Goal: Task Accomplishment & Management: Use online tool/utility

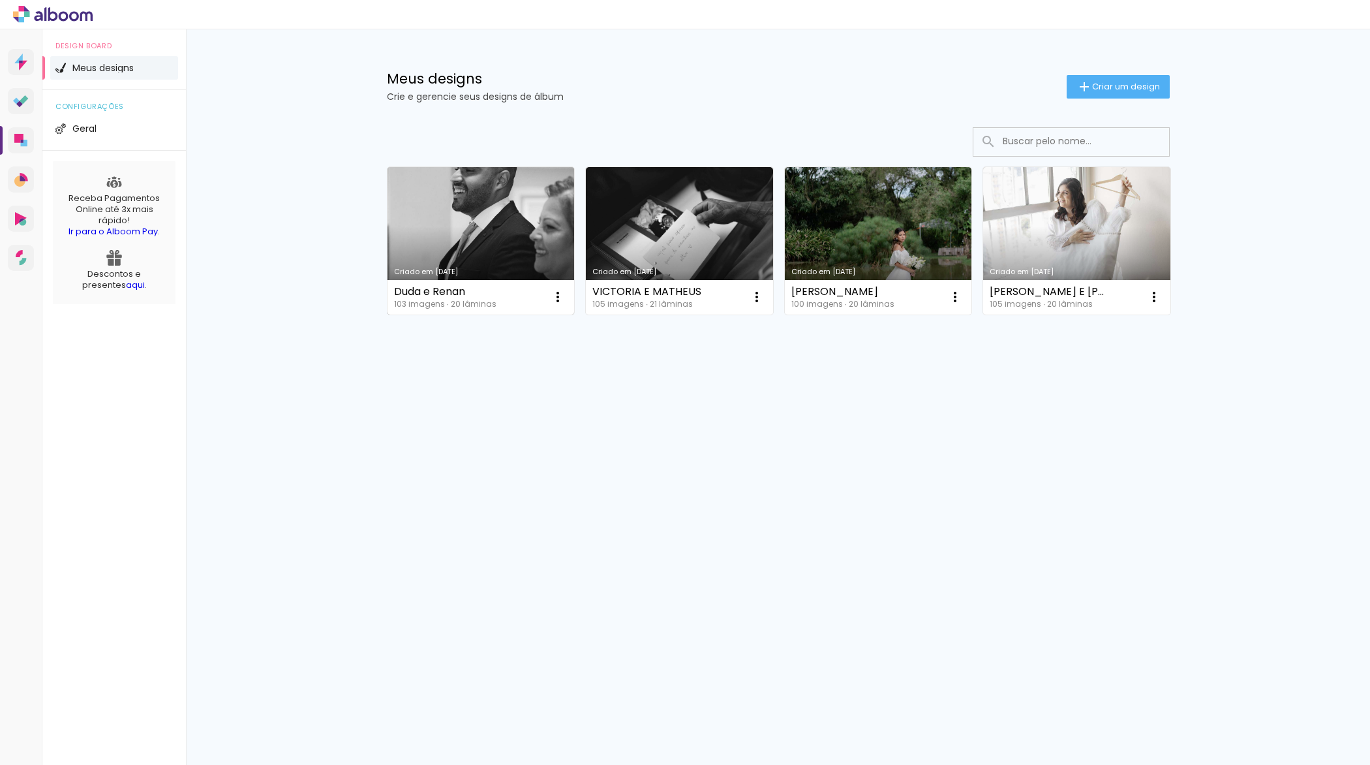
click at [513, 241] on link "Criado em [DATE]" at bounding box center [480, 240] width 187 height 147
